Goal: Information Seeking & Learning: Learn about a topic

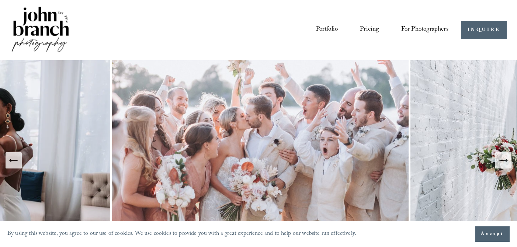
click at [368, 27] on link "Pricing" at bounding box center [369, 30] width 19 height 14
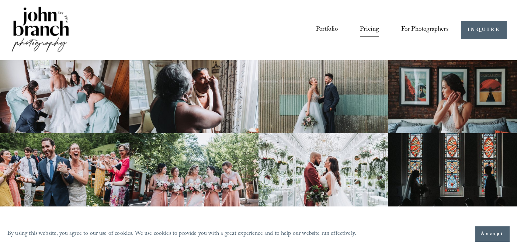
click at [327, 27] on link "Portfolio" at bounding box center [327, 30] width 22 height 14
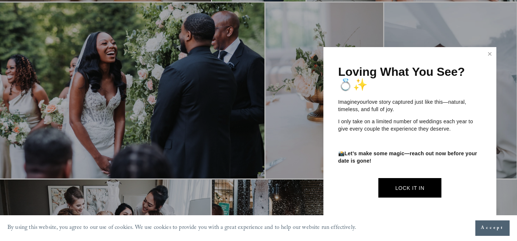
scroll to position [492, 0]
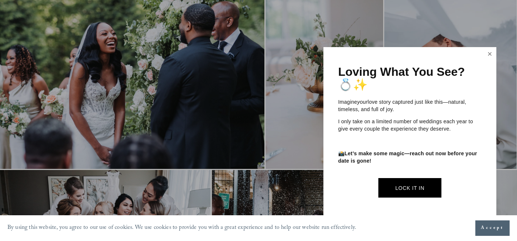
click at [488, 55] on link "Close" at bounding box center [489, 54] width 11 height 12
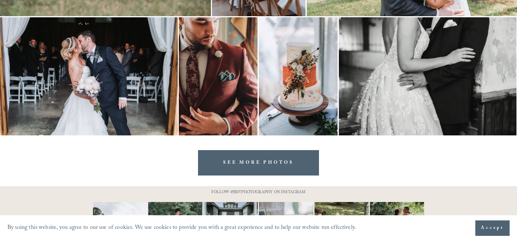
scroll to position [2299, 0]
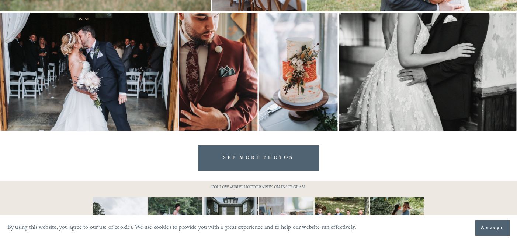
click at [286, 151] on link "SEE MORE PHOTOS" at bounding box center [258, 158] width 121 height 25
